Goal: Complete application form: Complete application form

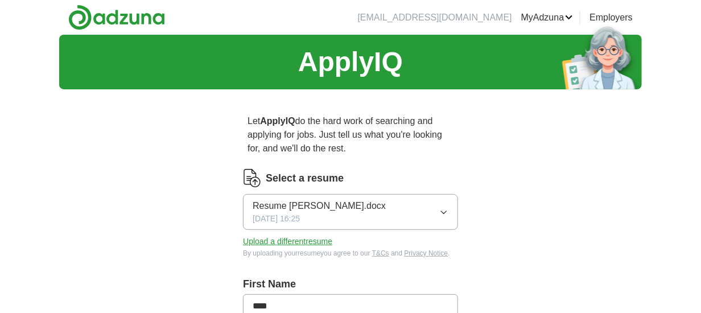
click at [444, 211] on icon "button" at bounding box center [443, 212] width 9 height 9
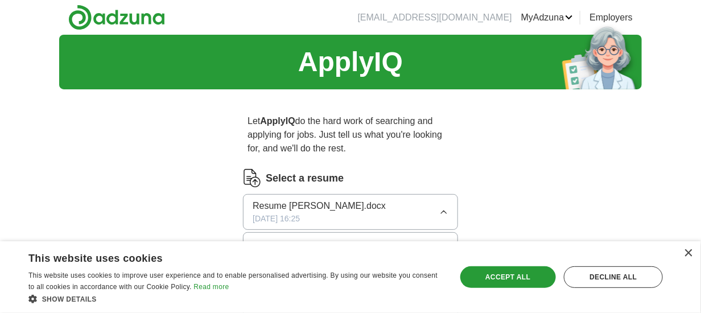
click at [444, 211] on icon "button" at bounding box center [443, 212] width 5 height 3
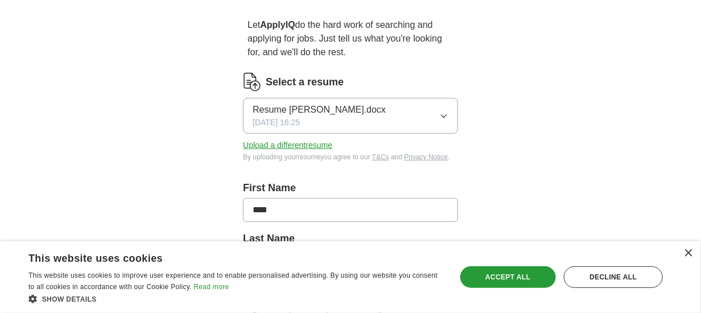
scroll to position [98, 0]
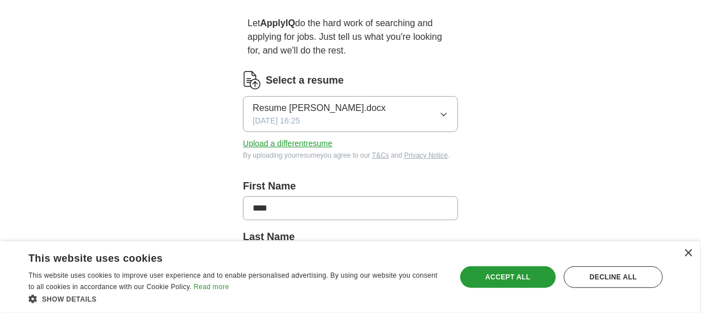
click at [280, 141] on button "Upload a different resume" at bounding box center [287, 144] width 89 height 12
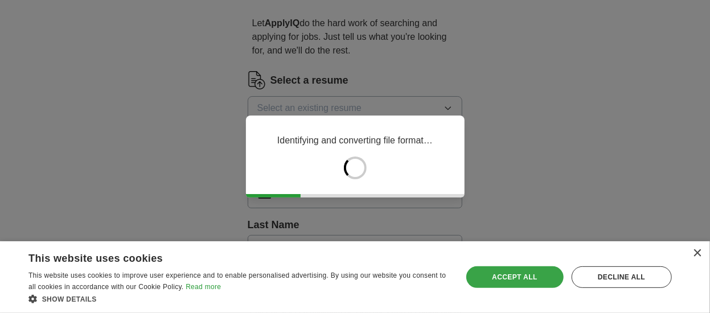
click at [525, 274] on div "Accept all" at bounding box center [514, 277] width 97 height 22
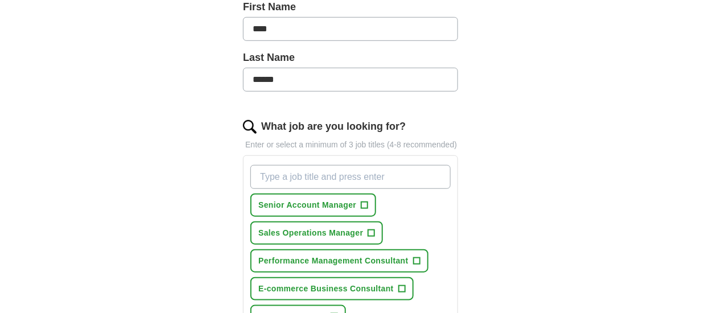
scroll to position [278, 0]
click at [372, 230] on span "+" at bounding box center [371, 232] width 7 height 9
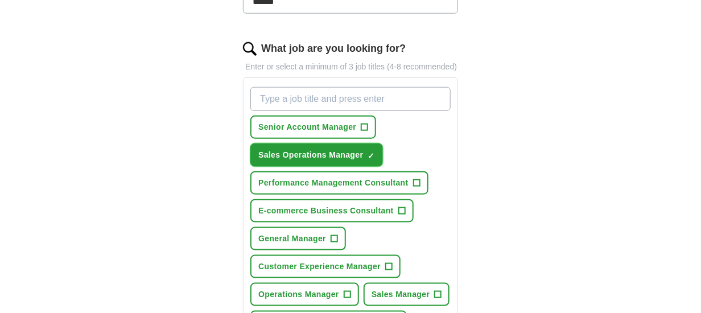
scroll to position [357, 0]
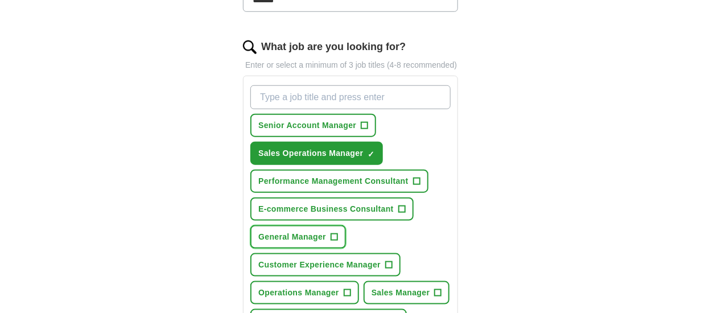
click at [331, 234] on span "+" at bounding box center [334, 236] width 7 height 7
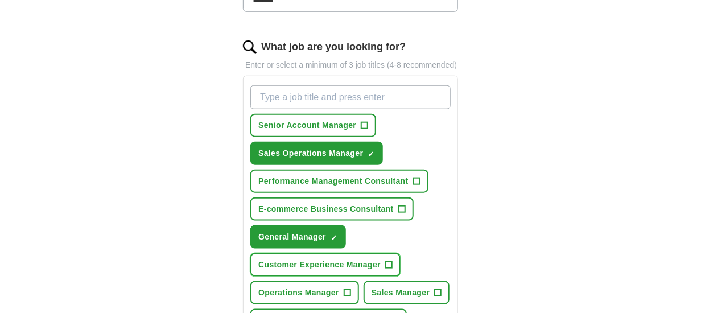
click at [386, 261] on span "+" at bounding box center [389, 265] width 7 height 9
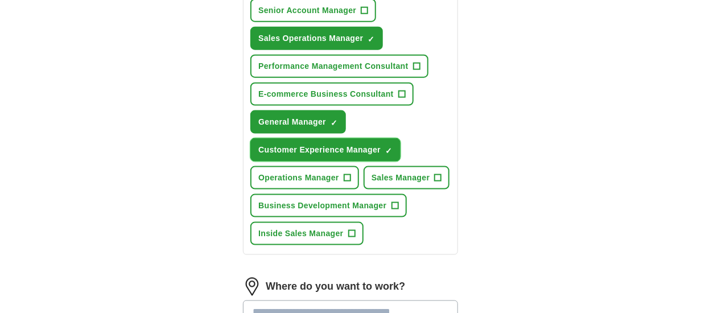
scroll to position [472, 0]
click at [352, 171] on button "Operations Manager +" at bounding box center [304, 177] width 109 height 23
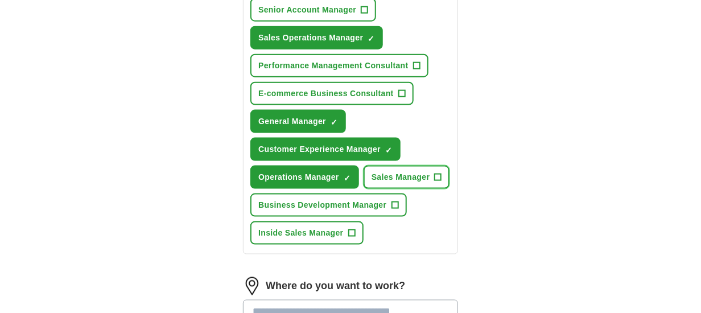
click at [437, 174] on span "+" at bounding box center [438, 177] width 7 height 9
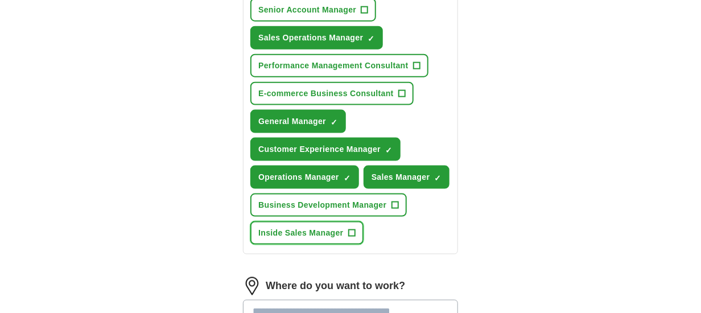
click at [355, 229] on span "+" at bounding box center [351, 233] width 7 height 9
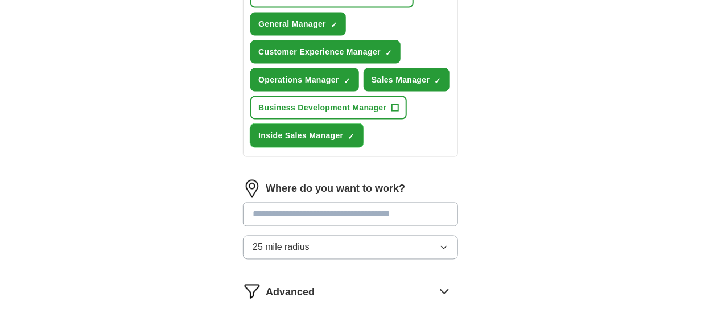
scroll to position [572, 0]
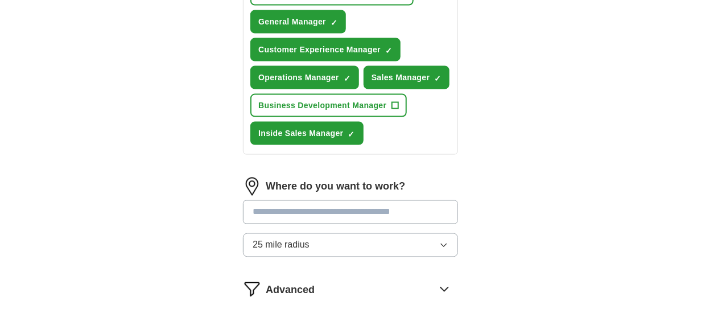
click at [384, 209] on input at bounding box center [350, 212] width 215 height 24
type input "*****"
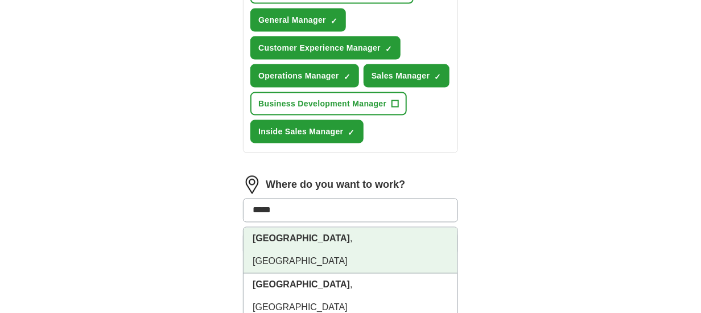
click at [370, 230] on li "[GEOGRAPHIC_DATA] , [GEOGRAPHIC_DATA]" at bounding box center [351, 251] width 214 height 46
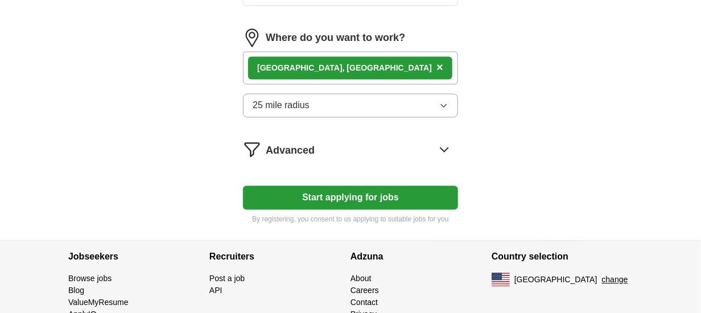
scroll to position [720, 0]
click at [341, 194] on button "Start applying for jobs" at bounding box center [350, 198] width 215 height 24
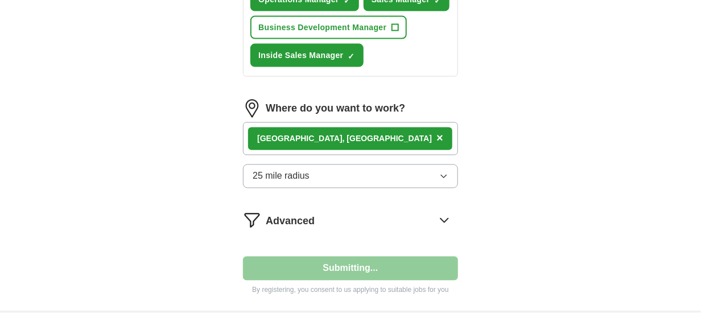
select select "**"
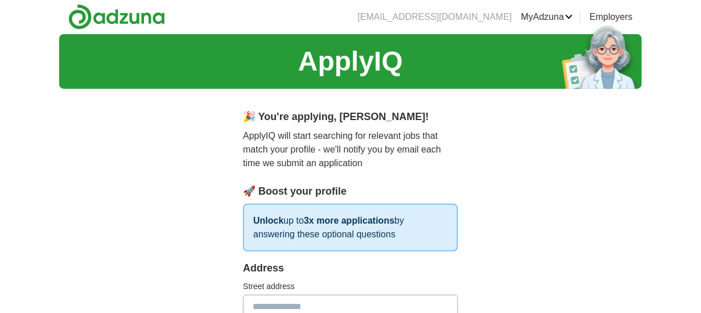
scroll to position [0, 0]
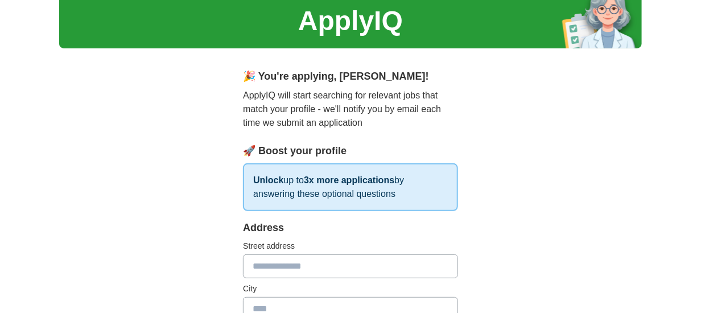
click at [278, 265] on input "text" at bounding box center [350, 266] width 215 height 24
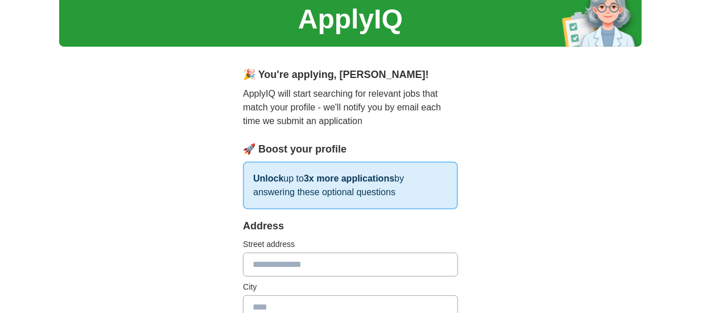
click at [278, 265] on input "text" at bounding box center [350, 265] width 215 height 24
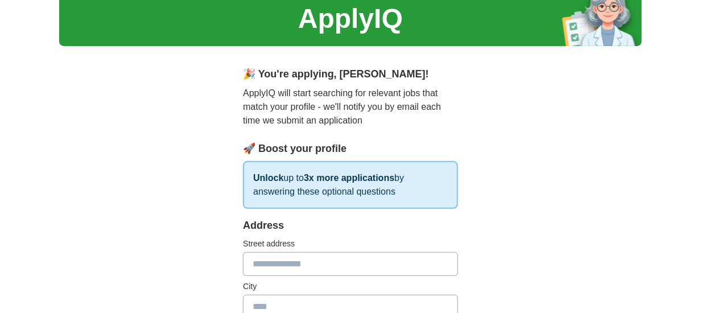
scroll to position [44, 0]
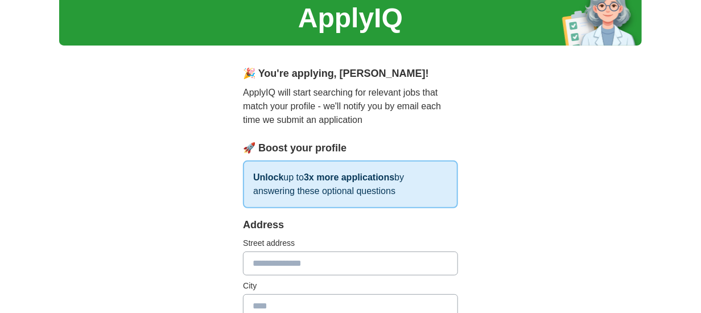
click at [278, 265] on input "text" at bounding box center [350, 264] width 215 height 24
type input "**********"
type input "*****"
type input "**"
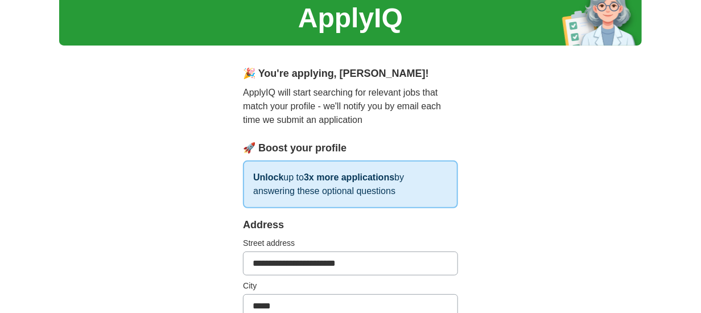
type input "*****"
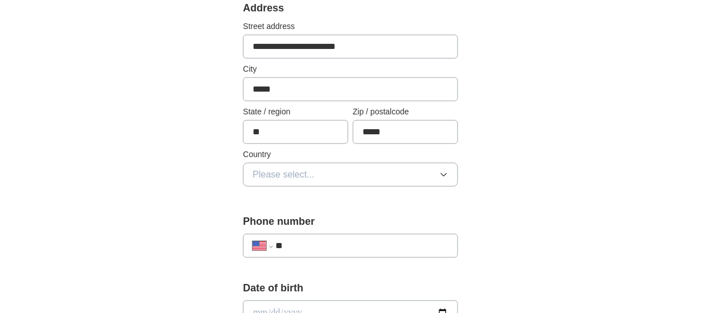
scroll to position [262, 0]
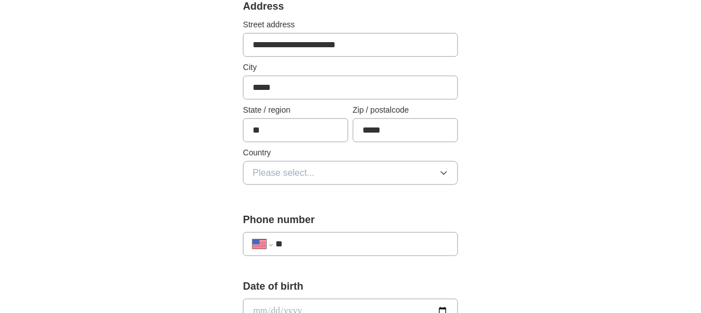
click at [405, 174] on button "Please select..." at bounding box center [350, 173] width 215 height 24
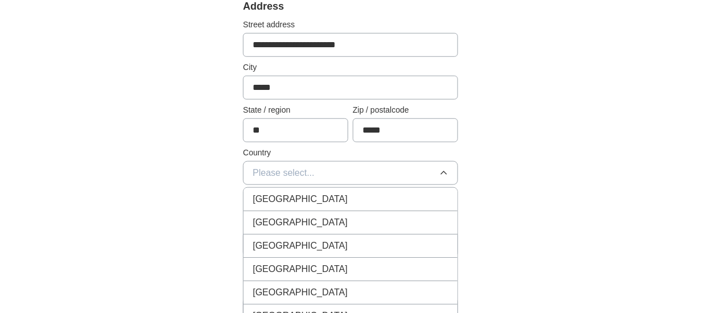
click at [328, 217] on div "[GEOGRAPHIC_DATA]" at bounding box center [351, 223] width 196 height 14
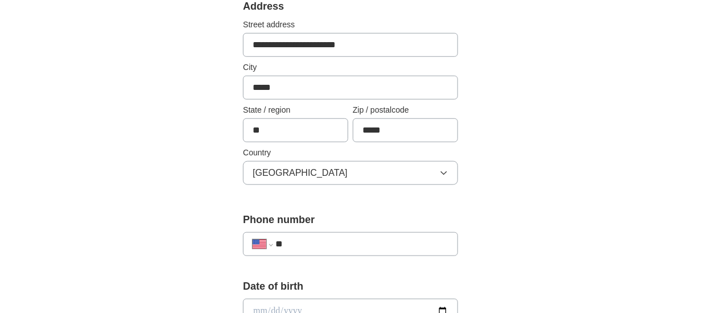
click at [340, 240] on input "**" at bounding box center [361, 244] width 173 height 14
type input "**********"
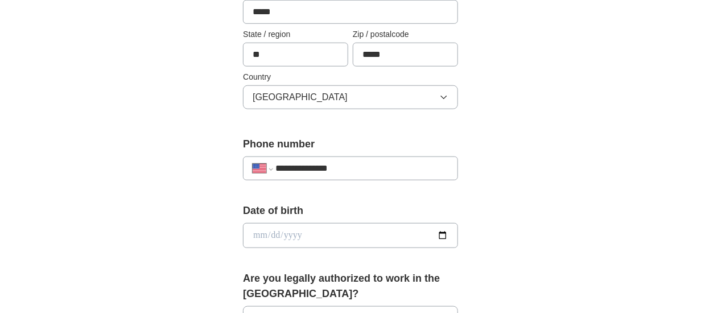
scroll to position [338, 0]
click at [302, 232] on input "date" at bounding box center [350, 235] width 215 height 25
click at [267, 230] on input "date" at bounding box center [350, 235] width 215 height 25
type input "**********"
click at [493, 203] on div "**********" at bounding box center [350, 253] width 291 height 986
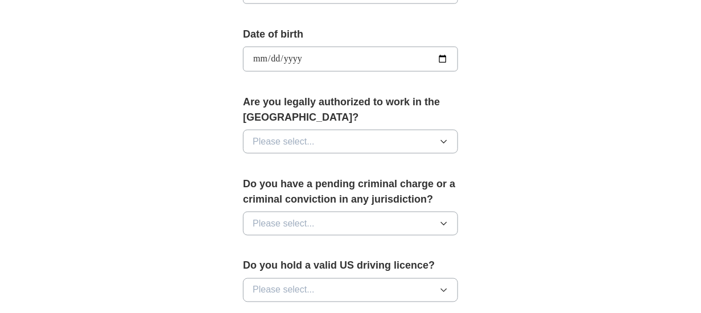
scroll to position [515, 0]
click at [356, 143] on button "Please select..." at bounding box center [350, 141] width 215 height 24
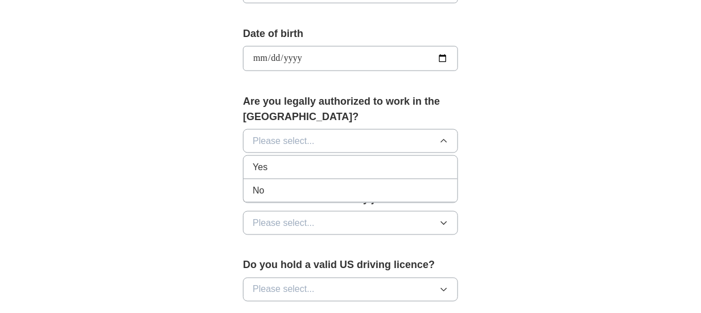
click at [349, 160] on div "Yes" at bounding box center [351, 167] width 196 height 14
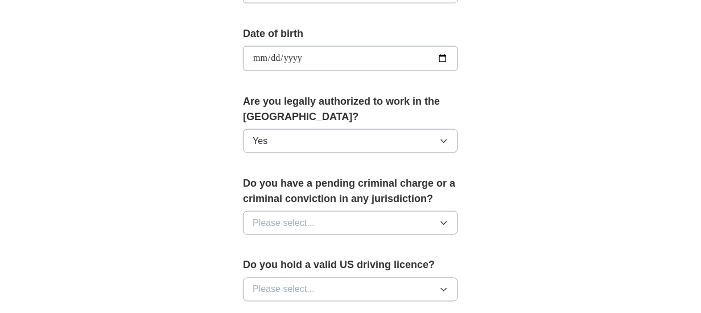
click at [351, 211] on button "Please select..." at bounding box center [350, 223] width 215 height 24
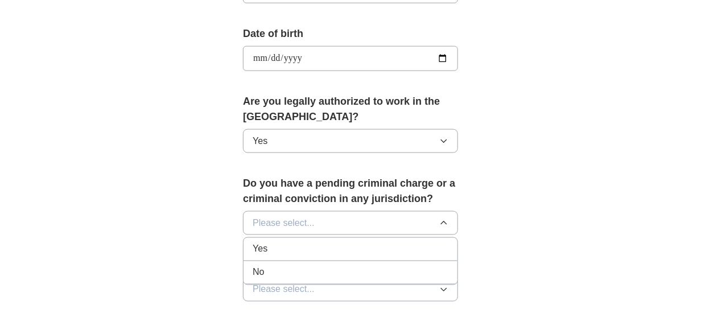
click at [377, 267] on div "No" at bounding box center [351, 273] width 196 height 14
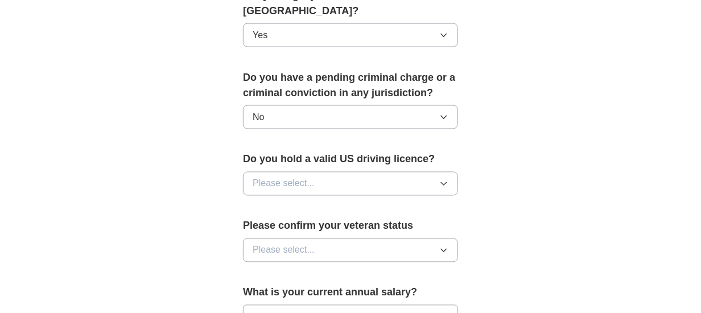
scroll to position [623, 0]
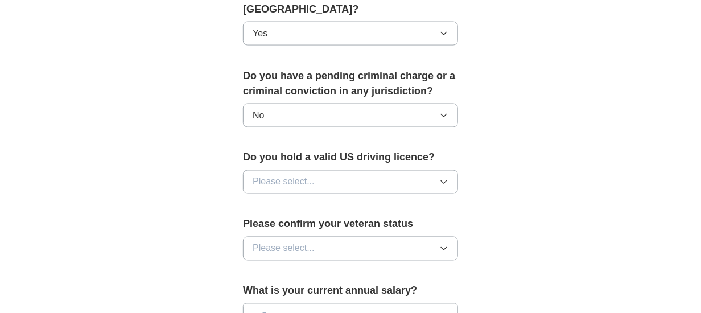
click at [393, 180] on button "Please select..." at bounding box center [350, 182] width 215 height 24
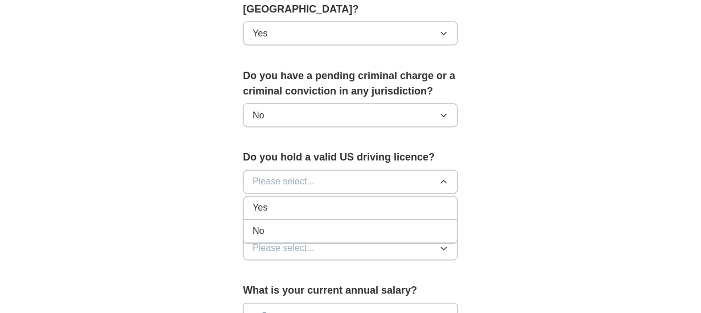
click at [401, 225] on div "No" at bounding box center [351, 232] width 196 height 14
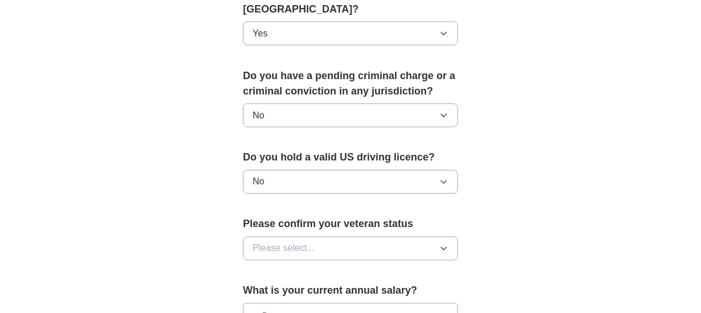
click at [388, 186] on button "No" at bounding box center [350, 182] width 215 height 24
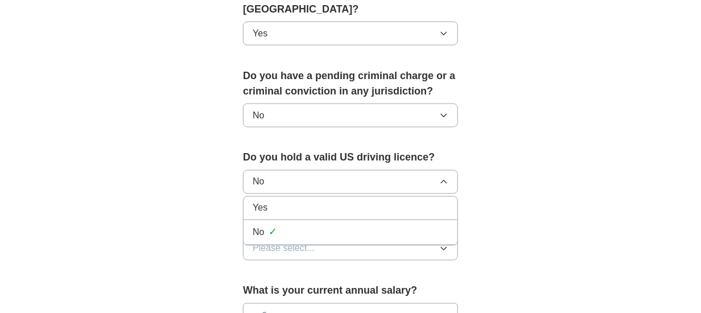
click at [393, 201] on div "Yes" at bounding box center [351, 208] width 196 height 14
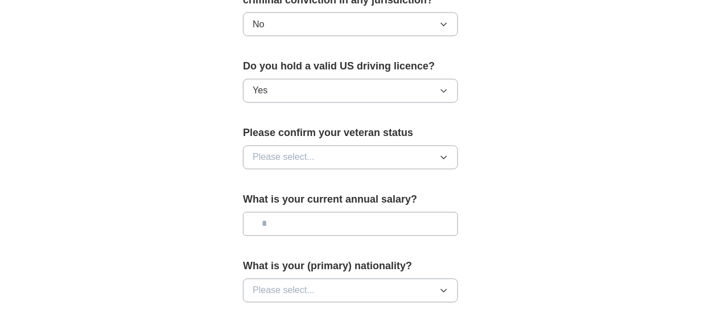
click at [384, 160] on button "Please select..." at bounding box center [350, 158] width 215 height 24
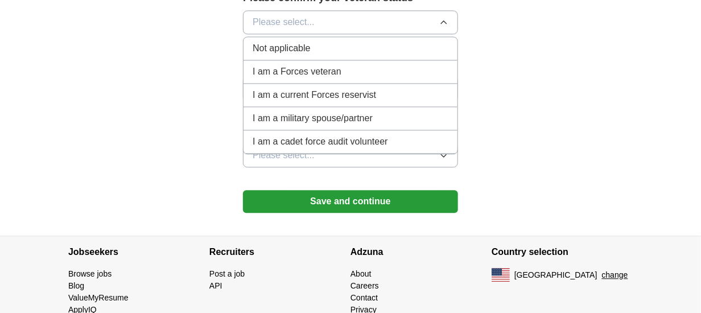
scroll to position [850, 0]
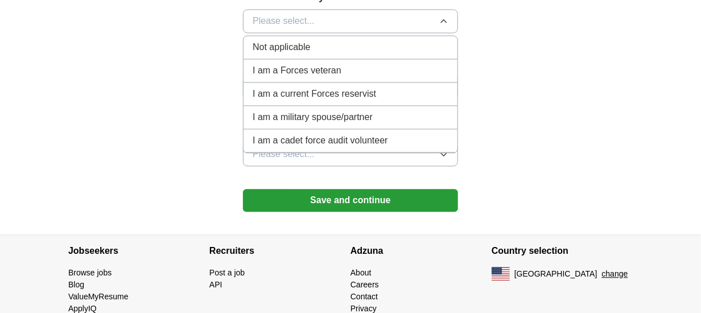
click at [313, 42] on div "Not applicable" at bounding box center [351, 47] width 196 height 14
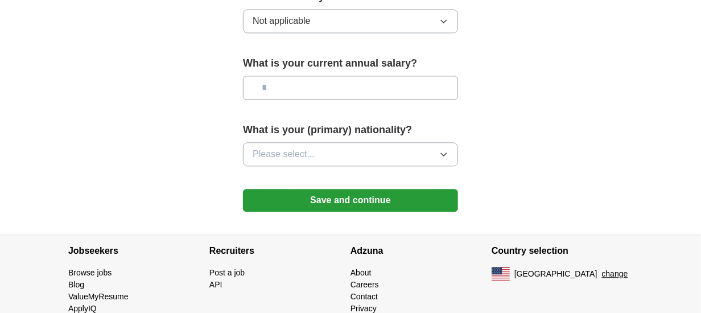
click at [321, 84] on input "text" at bounding box center [350, 88] width 215 height 24
type input "*******"
click at [321, 150] on button "Please select..." at bounding box center [350, 154] width 215 height 24
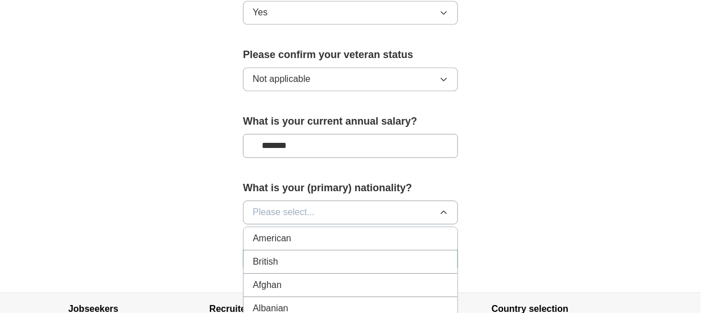
scroll to position [795, 0]
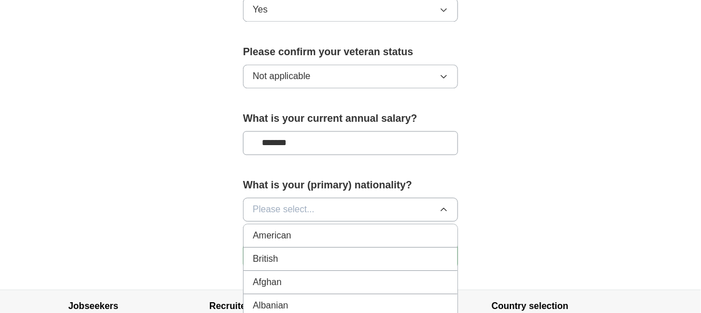
click at [299, 232] on div "American" at bounding box center [351, 236] width 196 height 14
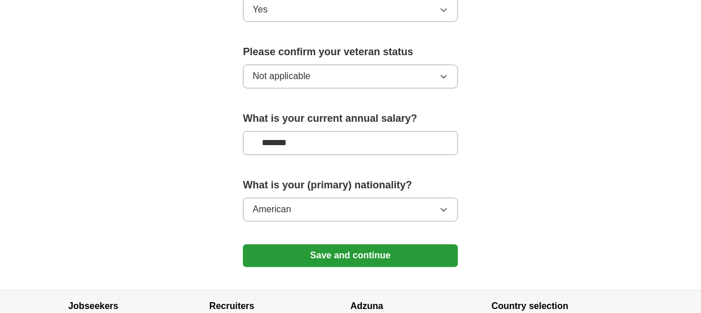
click at [329, 253] on button "Save and continue" at bounding box center [350, 255] width 215 height 23
